Goal: Transaction & Acquisition: Download file/media

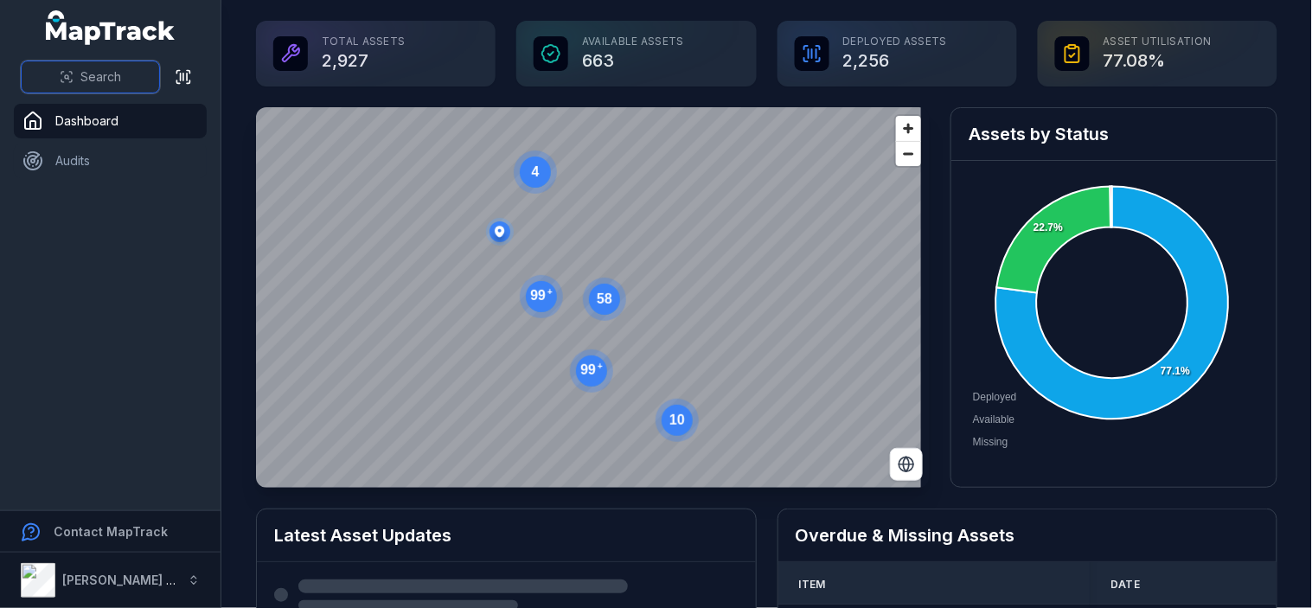
click at [106, 78] on span "Search" at bounding box center [100, 76] width 41 height 17
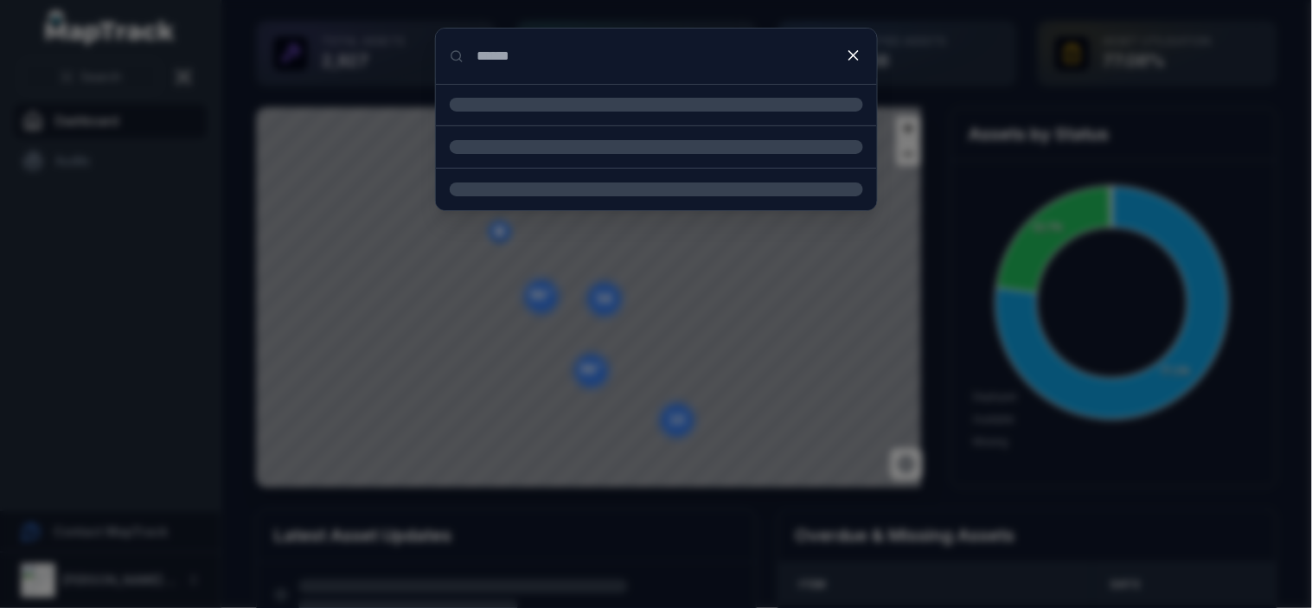
type input "******"
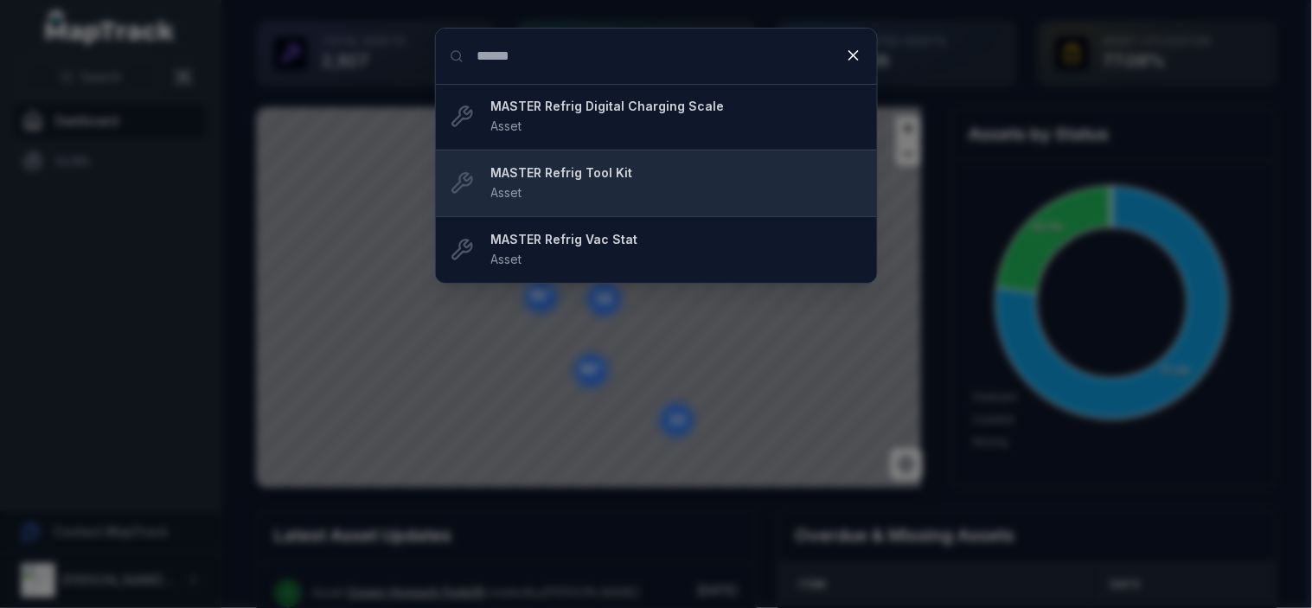
click at [594, 179] on strong "MASTER Refrig Tool Kit" at bounding box center [677, 172] width 372 height 17
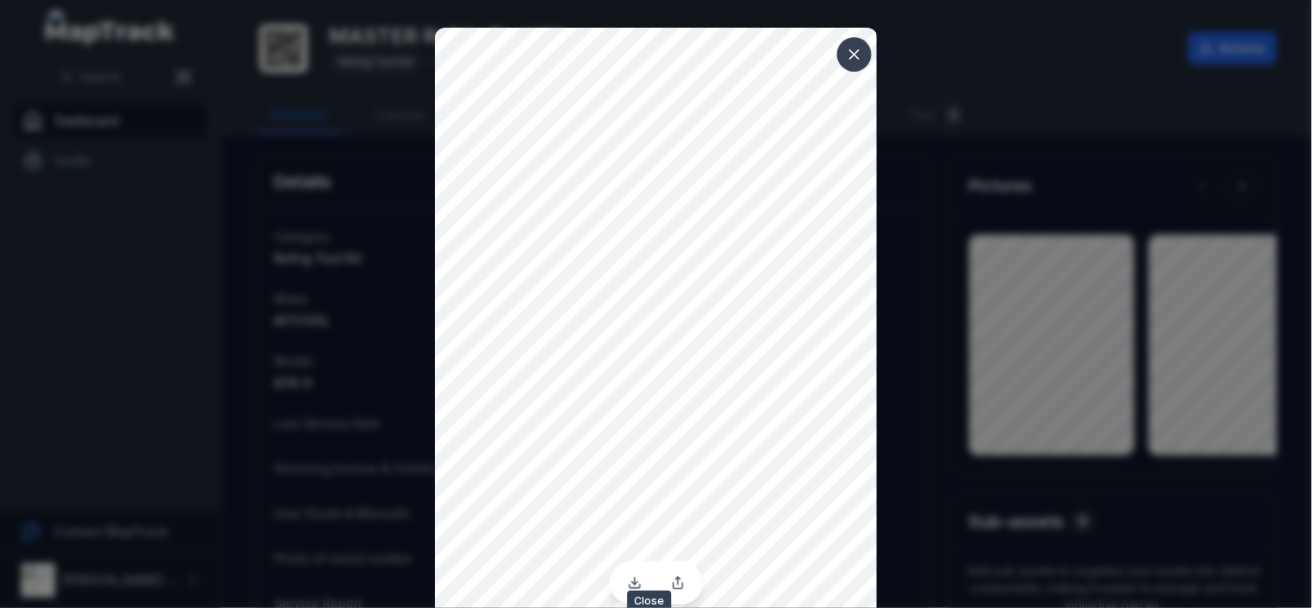
click at [848, 53] on icon at bounding box center [854, 54] width 17 height 17
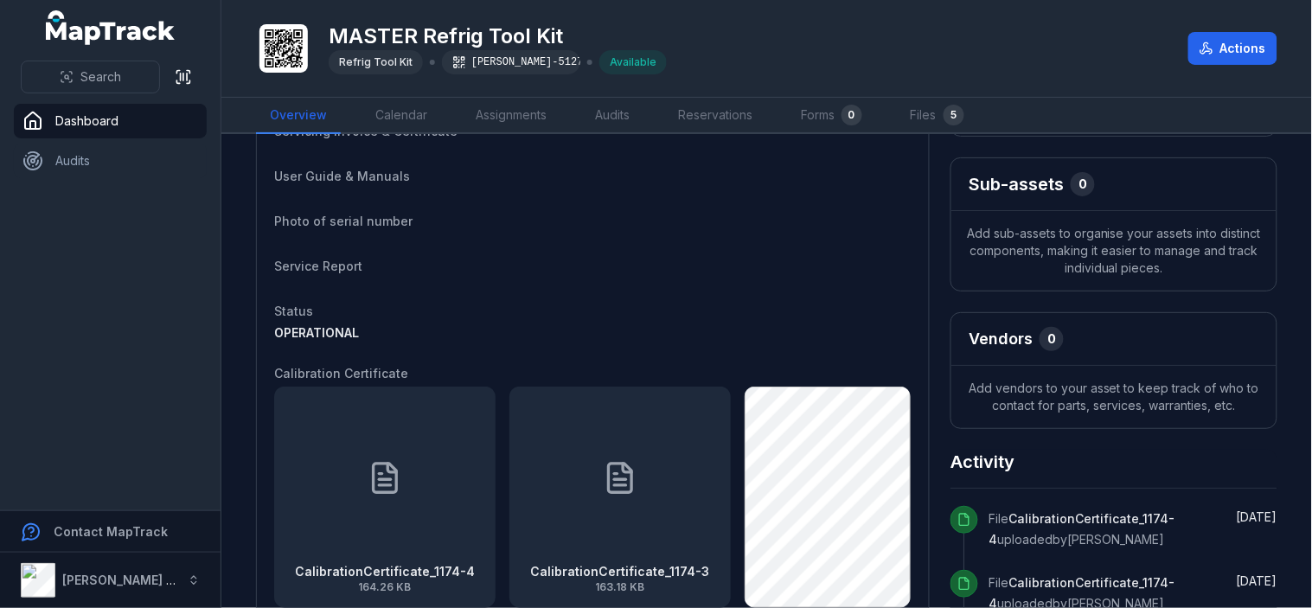
scroll to position [384, 0]
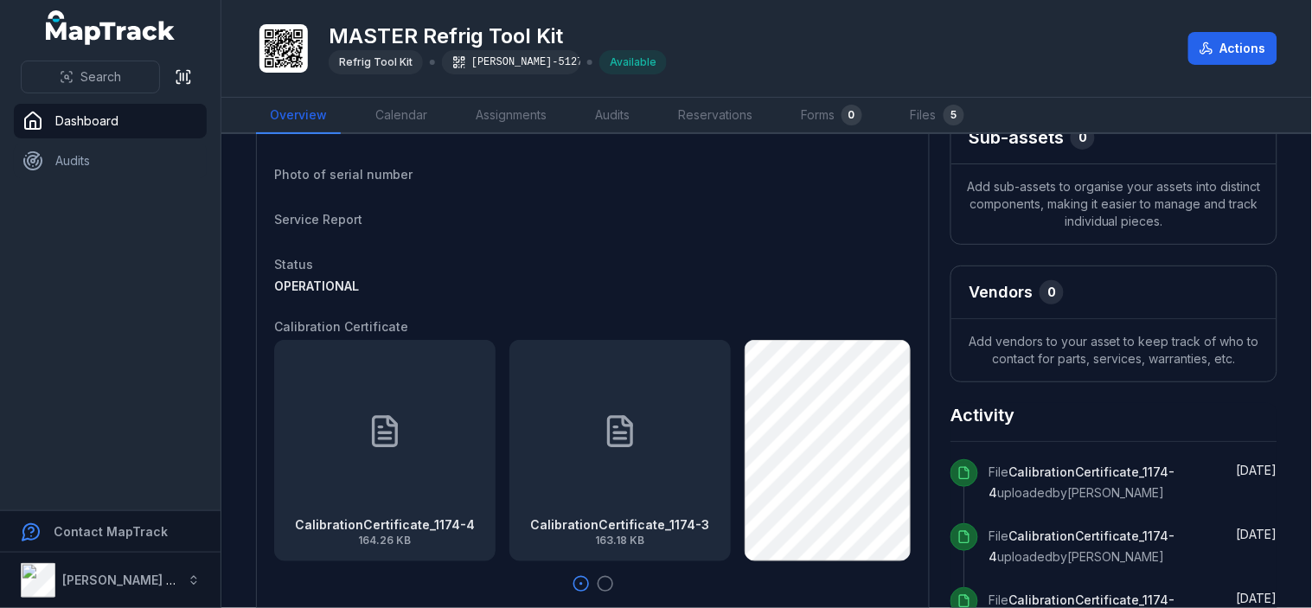
click at [407, 425] on div "CalibrationCertificate_1174-4 164.26 KB" at bounding box center [384, 450] width 221 height 221
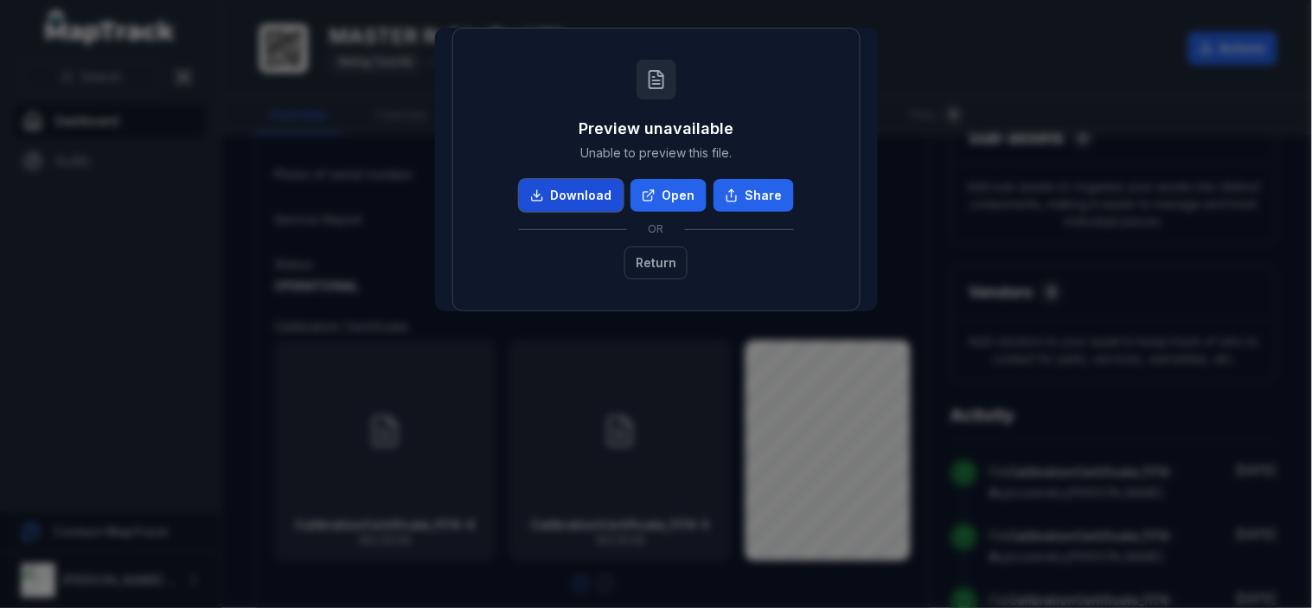
click at [587, 185] on link "Download" at bounding box center [571, 195] width 105 height 33
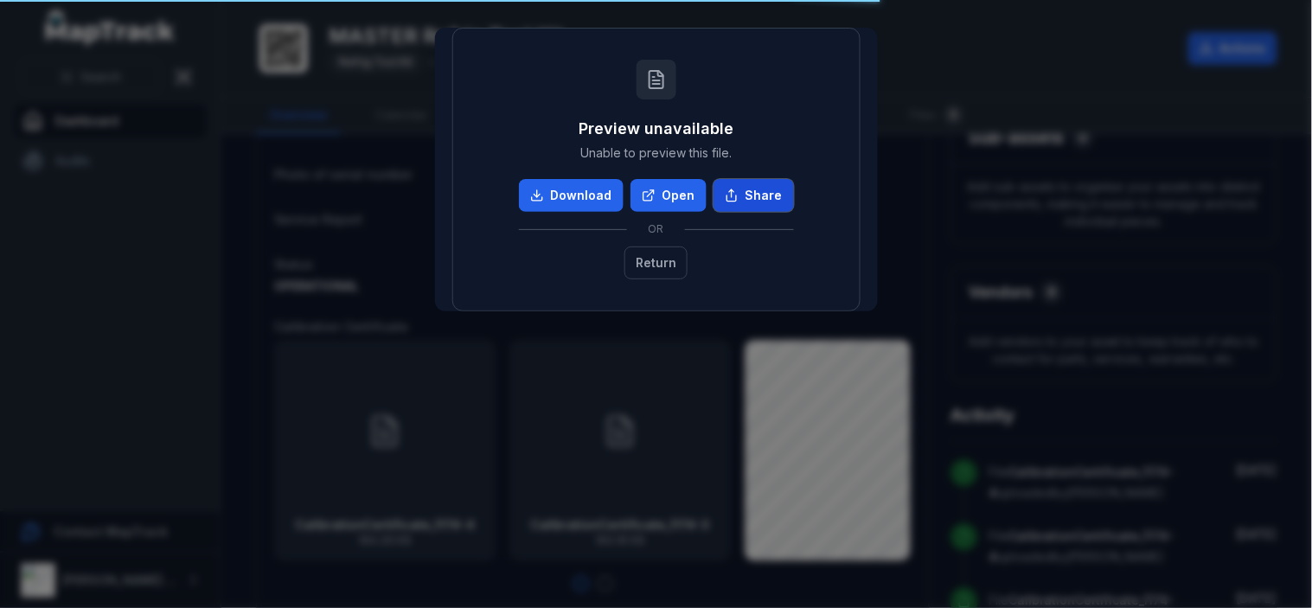
click at [736, 196] on icon at bounding box center [732, 199] width 10 height 6
click at [593, 186] on link "Download" at bounding box center [571, 195] width 105 height 33
click at [575, 192] on link "Download" at bounding box center [571, 195] width 105 height 33
click at [600, 192] on link "Download" at bounding box center [571, 195] width 105 height 33
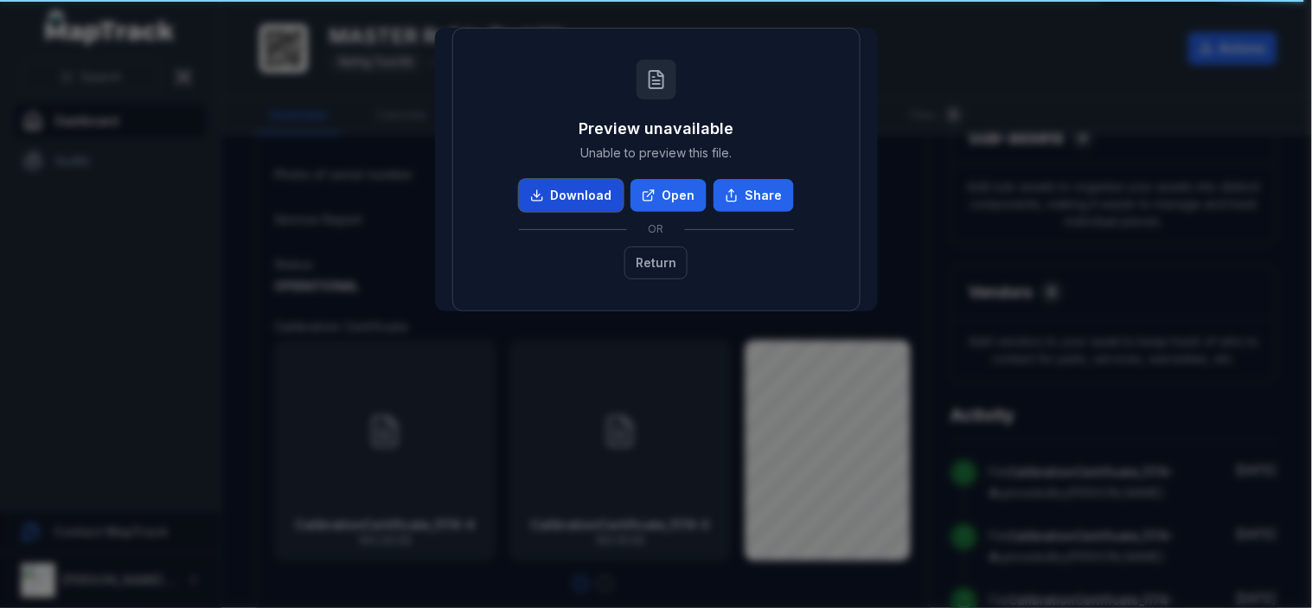
click at [600, 191] on link "Download" at bounding box center [571, 195] width 105 height 33
click at [666, 182] on link "Open" at bounding box center [669, 195] width 76 height 33
click at [671, 262] on button "Return" at bounding box center [656, 263] width 63 height 33
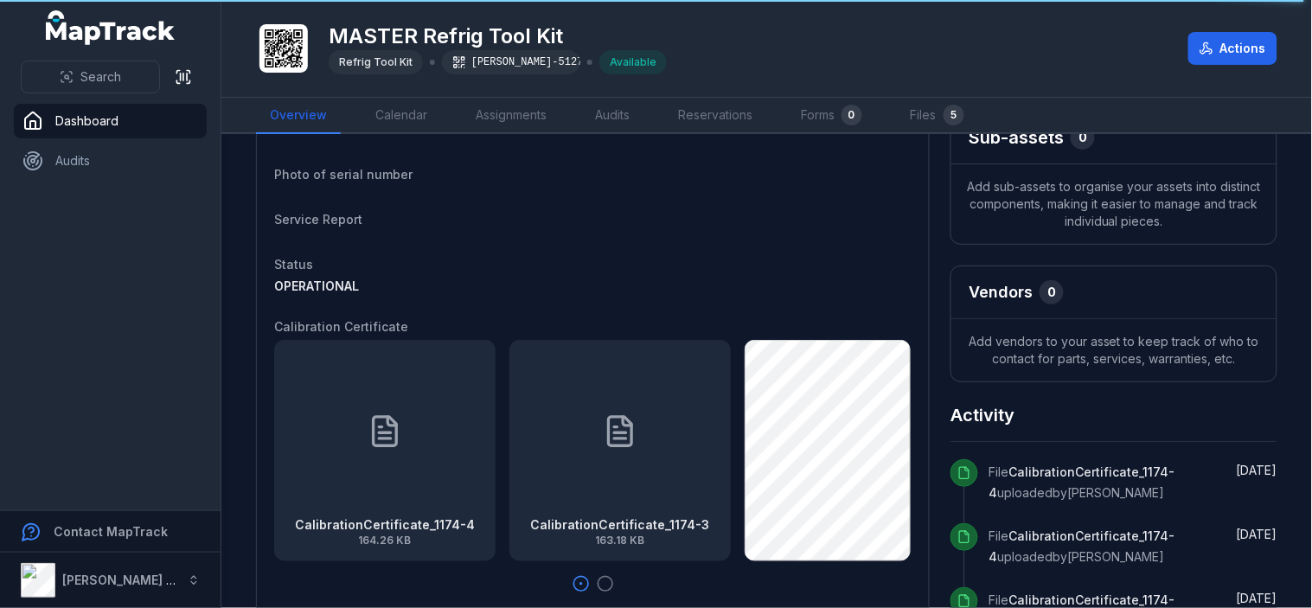
click at [655, 451] on div "CalibrationCertificate_1174-3 163.18 KB" at bounding box center [620, 450] width 221 height 221
click at [657, 447] on div at bounding box center [656, 304] width 1312 height 608
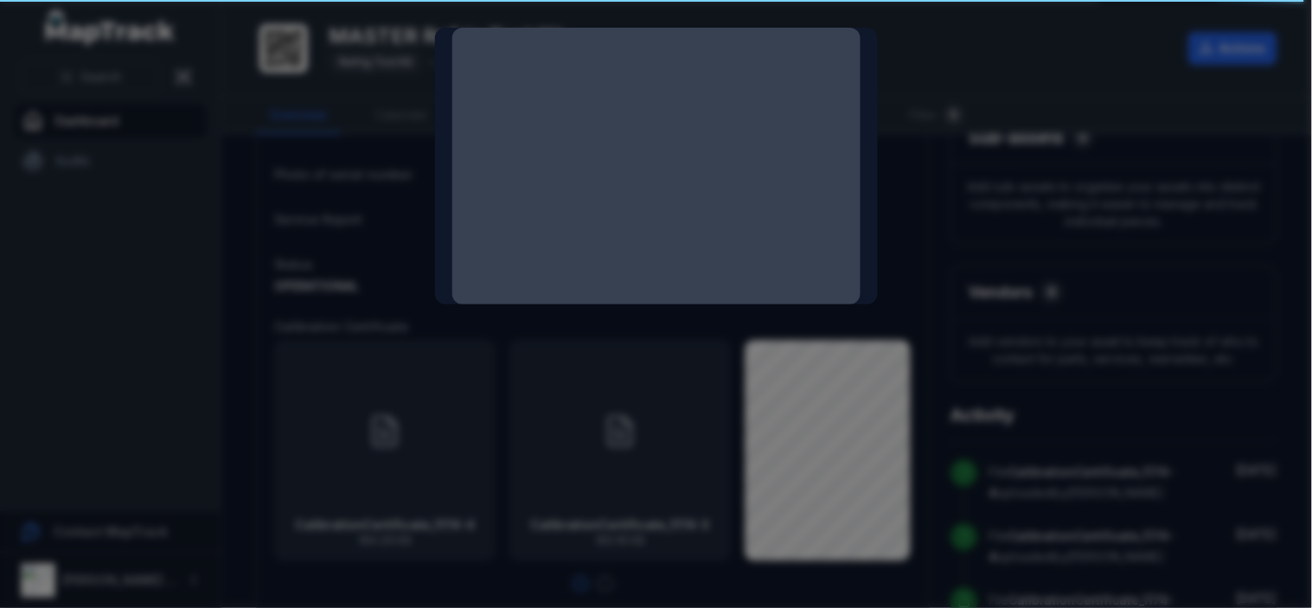
click at [657, 447] on div at bounding box center [656, 304] width 1312 height 608
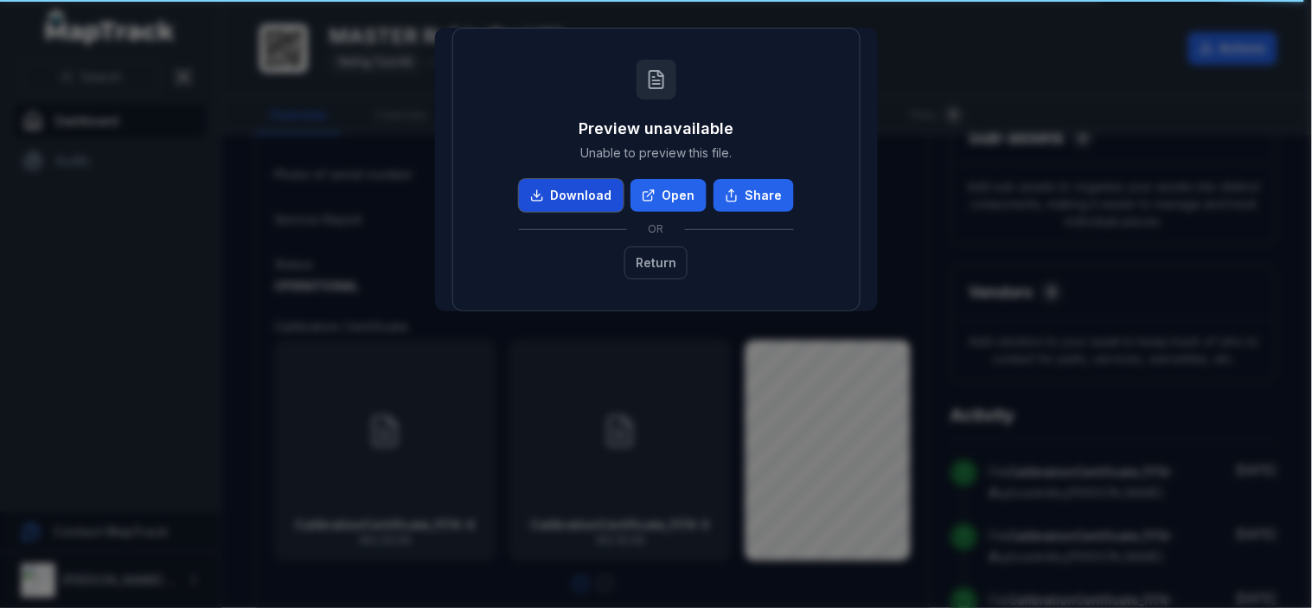
click at [569, 183] on link "Download" at bounding box center [571, 195] width 105 height 33
click at [673, 266] on button "Return" at bounding box center [656, 263] width 63 height 33
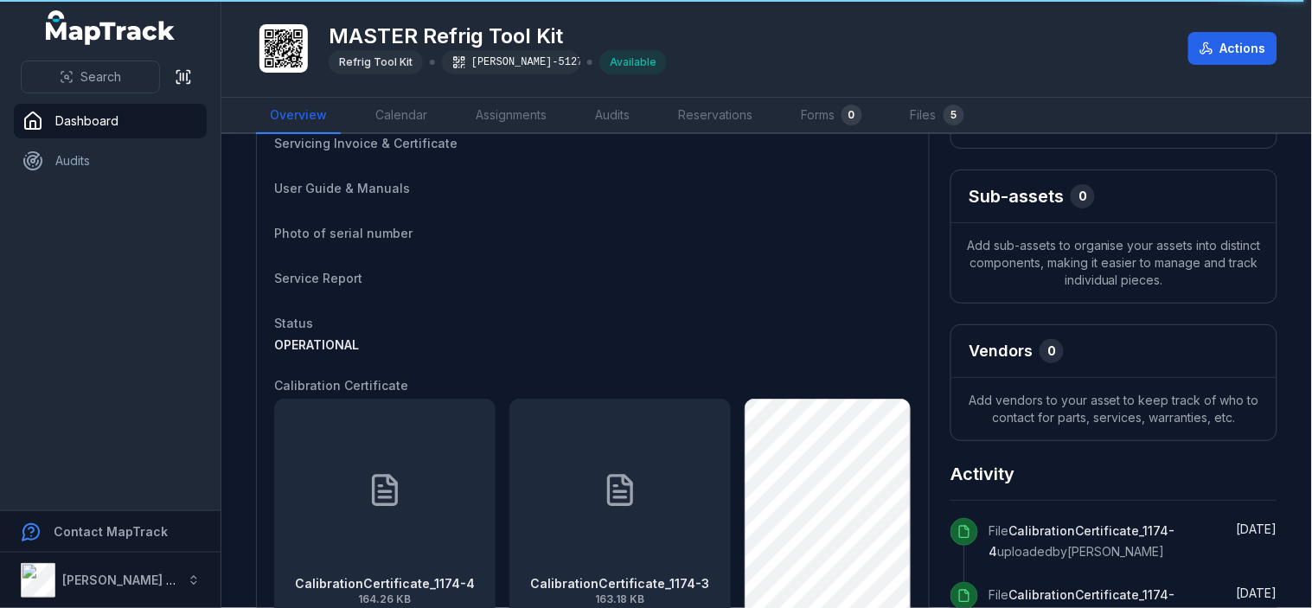
scroll to position [0, 0]
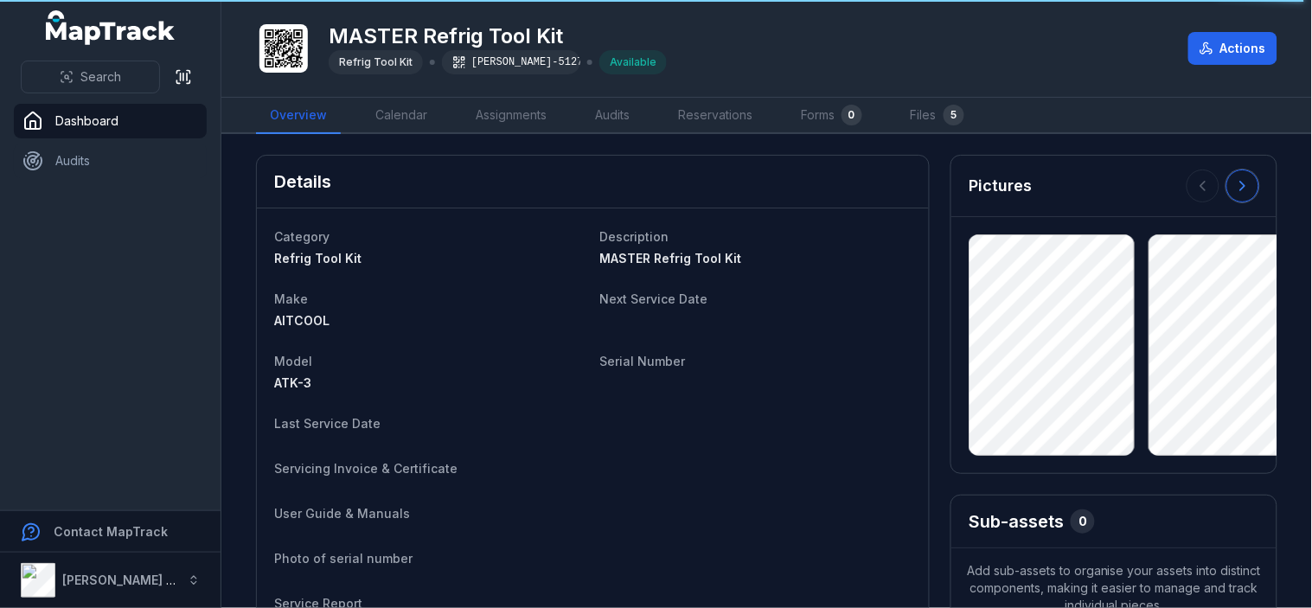
click at [1241, 182] on icon at bounding box center [1243, 186] width 4 height 9
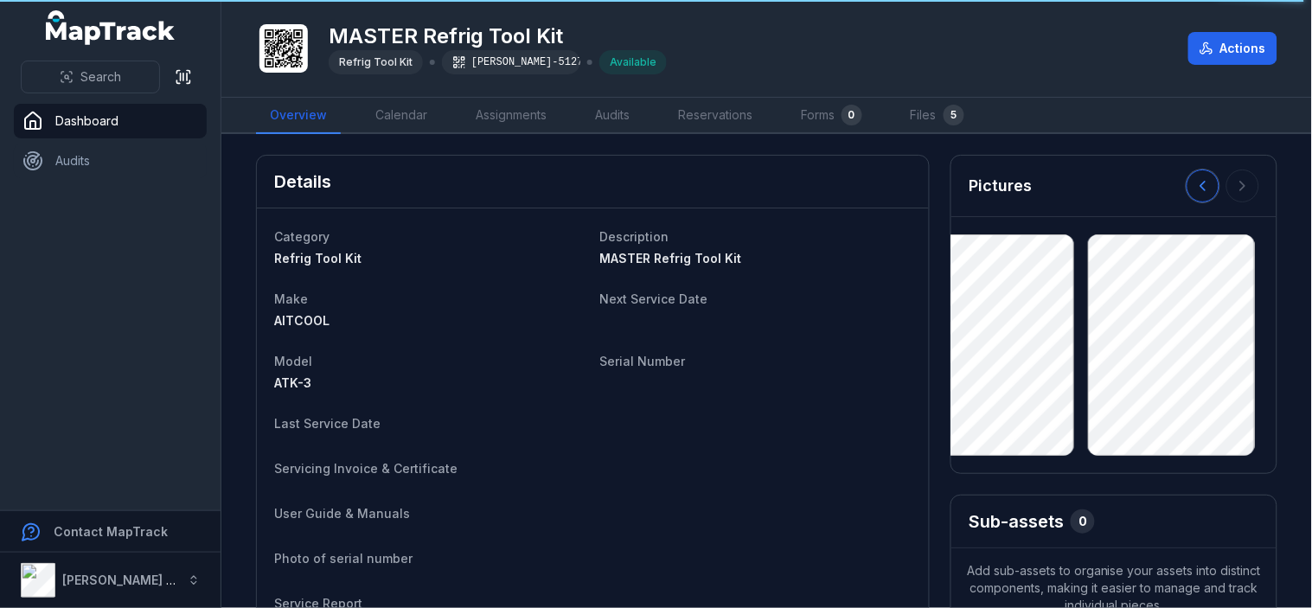
click at [1195, 188] on icon at bounding box center [1203, 185] width 17 height 17
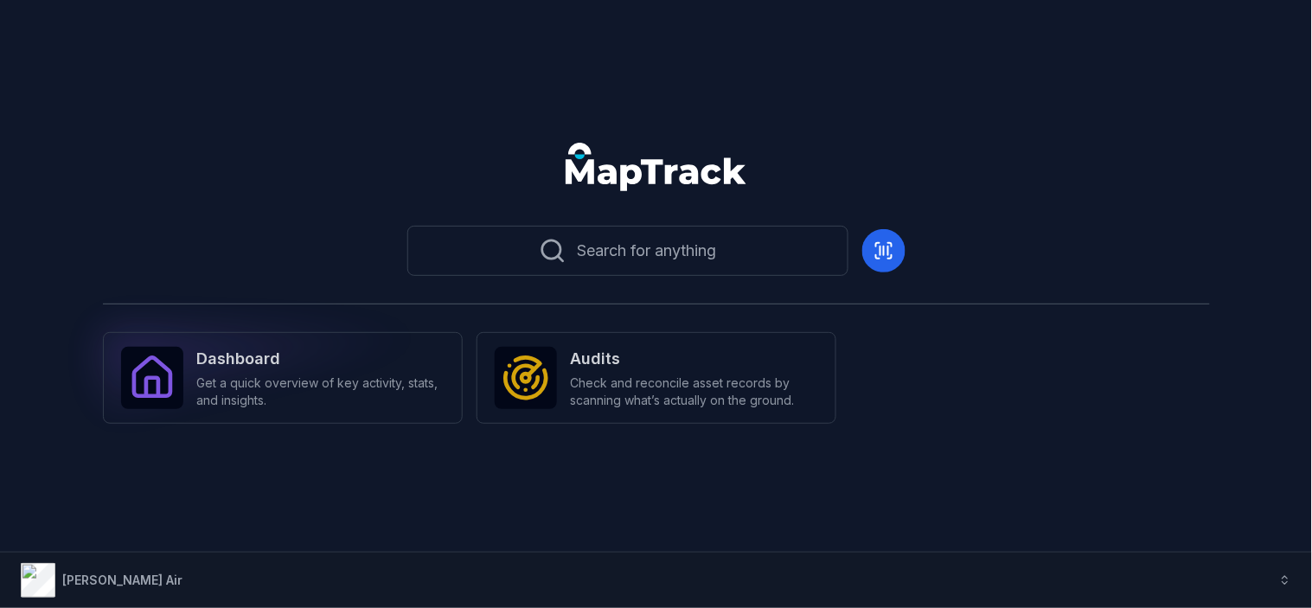
drag, startPoint x: 141, startPoint y: 352, endPoint x: 147, endPoint y: 360, distance: 9.9
click at [142, 352] on div at bounding box center [152, 378] width 62 height 62
